Goal: Transaction & Acquisition: Subscribe to service/newsletter

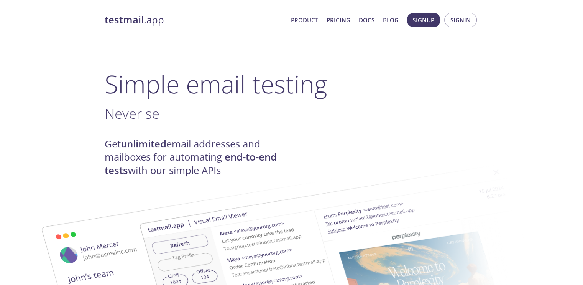
click at [344, 20] on link "Pricing" at bounding box center [339, 20] width 24 height 10
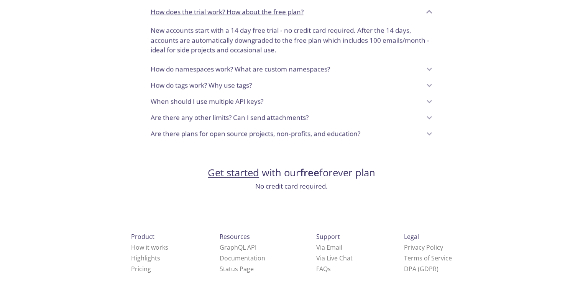
scroll to position [655, 0]
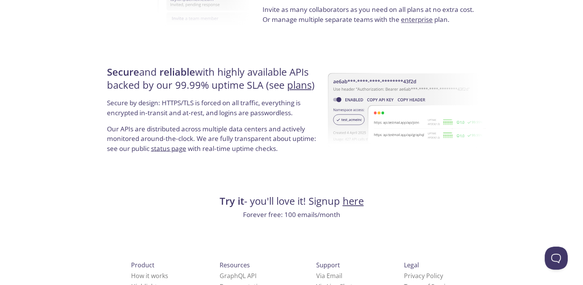
scroll to position [1469, 0]
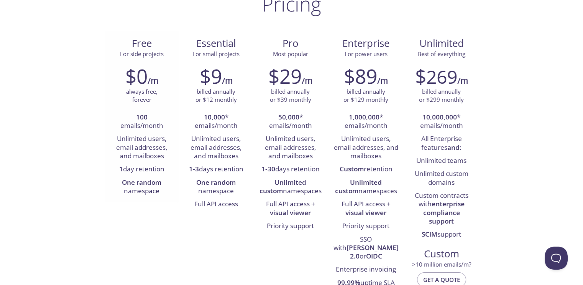
scroll to position [77, 0]
